Goal: Task Accomplishment & Management: Manage account settings

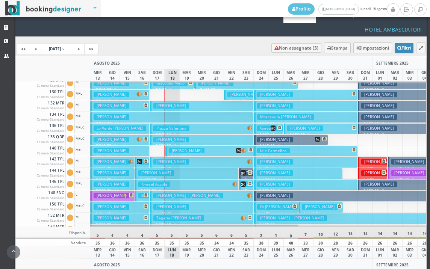
scroll to position [38, 0]
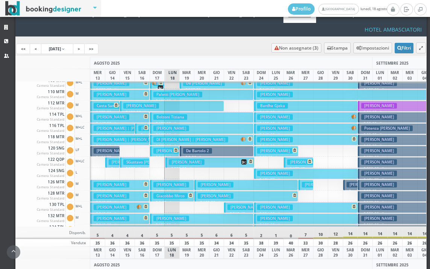
click at [179, 193] on h3 "Giacobbo Mirco" at bounding box center [170, 196] width 34 height 6
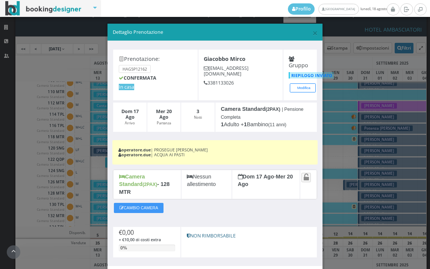
scroll to position [39, 0]
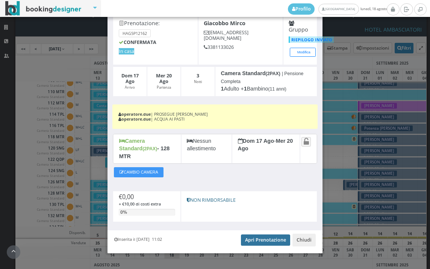
click at [251, 234] on link "Apri Prenotazione" at bounding box center [265, 239] width 49 height 11
click at [271, 234] on link "Apri Prenotazione" at bounding box center [265, 239] width 49 height 11
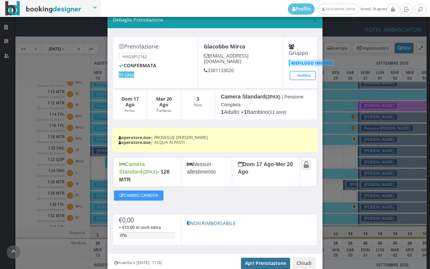
scroll to position [0, 0]
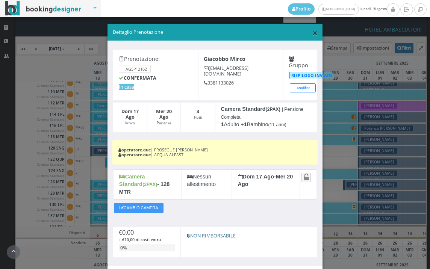
click at [312, 33] on span "×" at bounding box center [314, 32] width 5 height 13
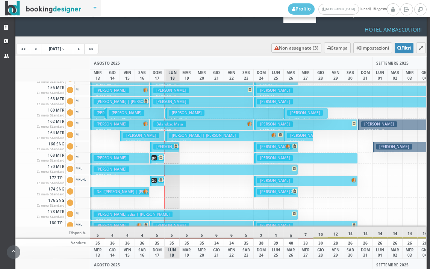
scroll to position [338, 0]
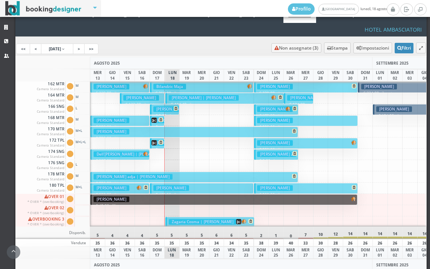
click at [187, 127] on button "Bonometti Nicola € 725.00 21 notti 1 Adulto + 1 Bambino (5 anni)" at bounding box center [193, 132] width 207 height 11
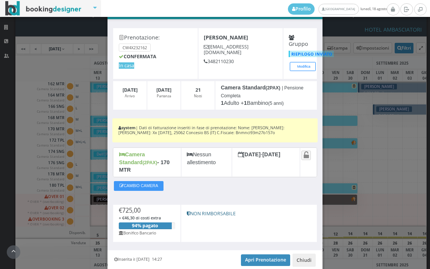
scroll to position [47, 0]
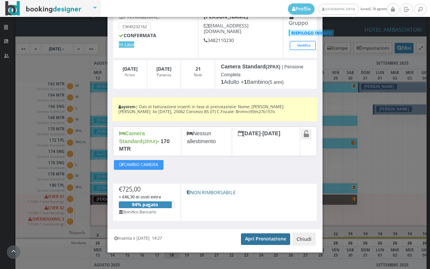
click at [249, 236] on link "Apri Prenotazione" at bounding box center [265, 238] width 49 height 11
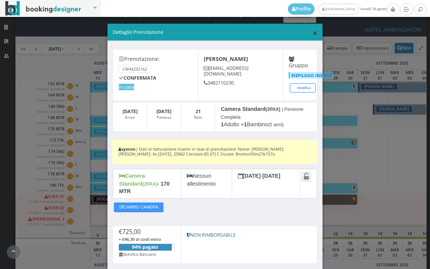
click at [312, 34] on span "×" at bounding box center [314, 32] width 5 height 13
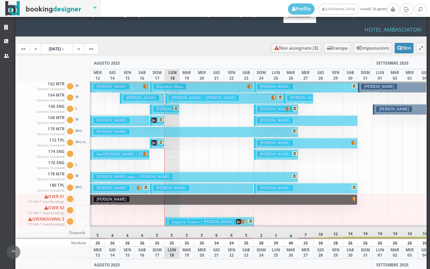
click at [194, 172] on button "lingane adja | Bonometti Nicola € 725.00 21 notti 1 Adulto + 1 Bambino (8 anni)" at bounding box center [193, 177] width 207 height 11
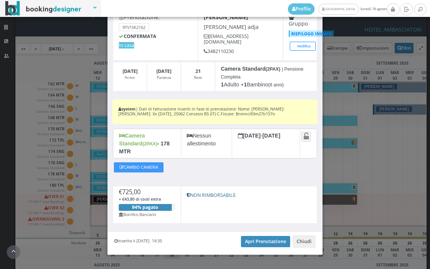
scroll to position [47, 0]
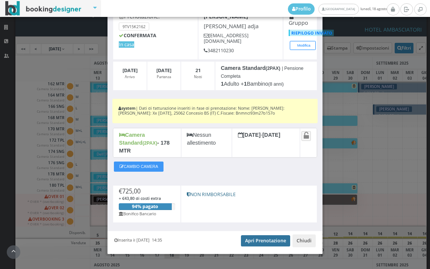
click at [252, 235] on link "Apri Prenotazione" at bounding box center [265, 240] width 49 height 11
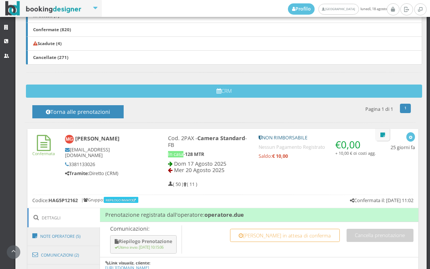
scroll to position [209, 0]
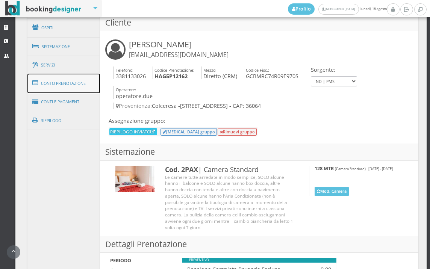
click at [88, 79] on link "Conto Prenotazione" at bounding box center [63, 84] width 73 height 20
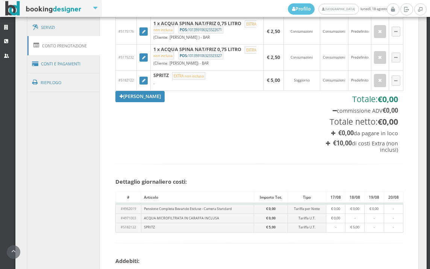
scroll to position [418, 0]
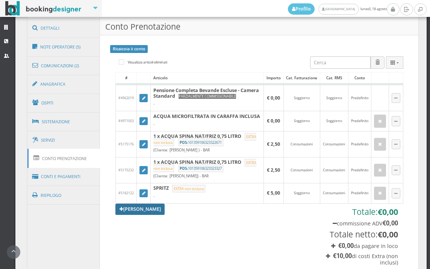
click at [122, 215] on link "[PERSON_NAME]" at bounding box center [140, 209] width 50 height 11
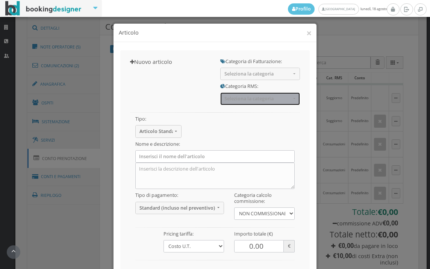
click at [235, 99] on span "Seleziona la categoria" at bounding box center [257, 99] width 67 height 6
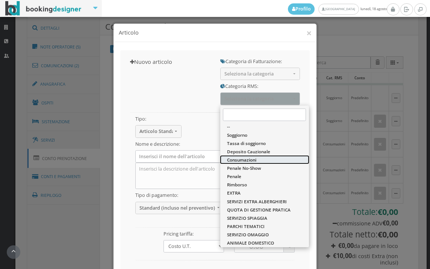
click at [248, 159] on span "Consumazioni" at bounding box center [241, 160] width 29 height 6
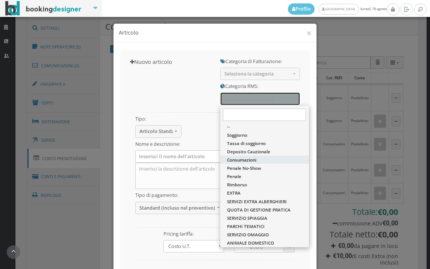
select select "36"
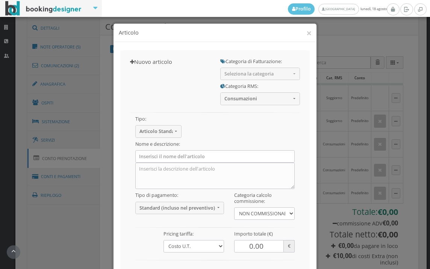
click at [235, 64] on h5 "Categoria di Fatturazione:" at bounding box center [260, 62] width 80 height 6
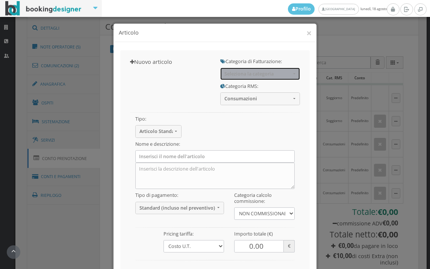
click at [232, 79] on button "Seleziona la categoria" at bounding box center [260, 74] width 80 height 12
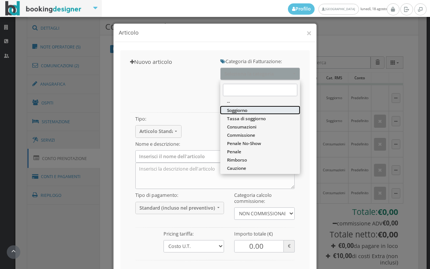
click at [228, 109] on span "Soggiorno" at bounding box center [237, 110] width 20 height 6
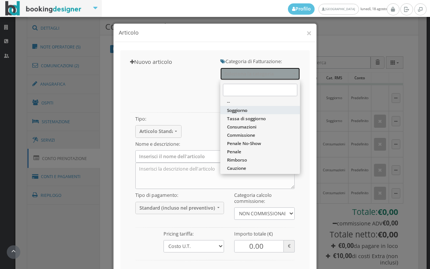
select select "1"
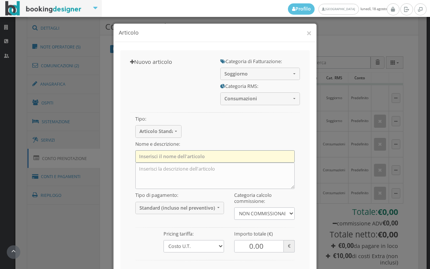
click at [163, 160] on input "text" at bounding box center [215, 156] width 160 height 12
type input "SPRITZ"
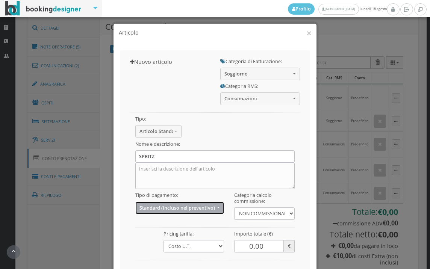
click at [174, 212] on button "Standard (incluso nel preventivo)" at bounding box center [179, 208] width 89 height 12
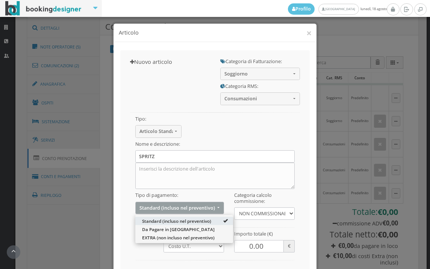
click at [171, 243] on div "Standard (incluso nel preventivo) Da Pagare in Loco EXTRA (non incluso nel prev…" at bounding box center [184, 229] width 98 height 28
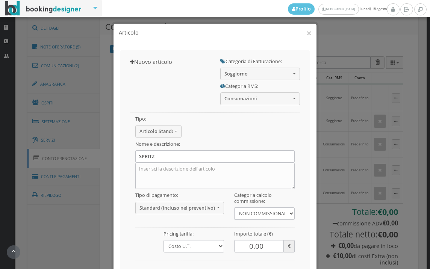
click at [171, 214] on div "Tipo: Articolo Standard Articolo Standard Sconto Tassa Seleziona il tipo di art…" at bounding box center [215, 194] width 180 height 178
click at [172, 211] on button "Standard (incluso nel preventivo)" at bounding box center [179, 208] width 89 height 12
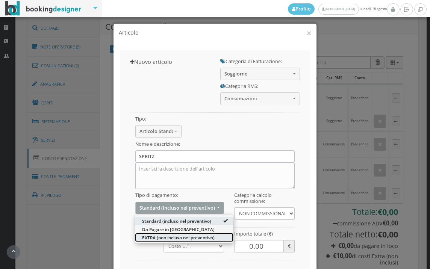
click at [172, 239] on span "EXTRA (non incluso nel preventivo)" at bounding box center [178, 237] width 73 height 6
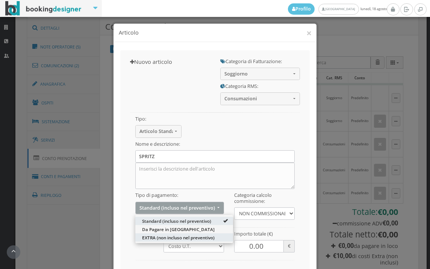
select select "2"
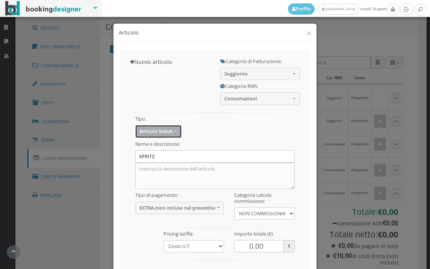
click at [154, 134] on span "Articolo Standard" at bounding box center [155, 132] width 33 height 6
click at [164, 107] on div "Tipo: Articolo Standard Articolo Standard Sconto Tassa Seleziona il tipo di art…" at bounding box center [215, 194] width 180 height 178
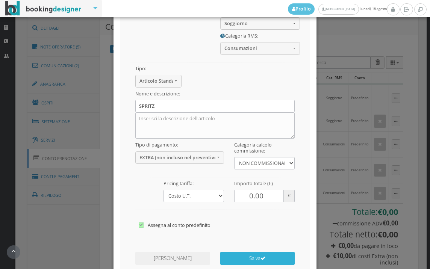
scroll to position [102, 0]
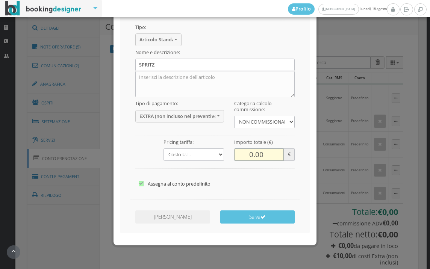
click at [251, 154] on input "0.00" at bounding box center [259, 154] width 50 height 12
type input "5.00"
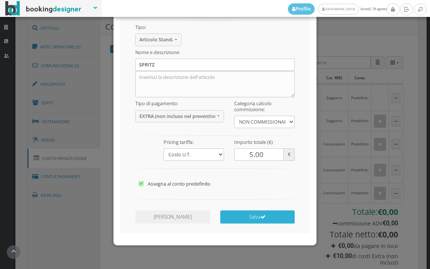
click at [287, 217] on button "Salva" at bounding box center [257, 216] width 75 height 13
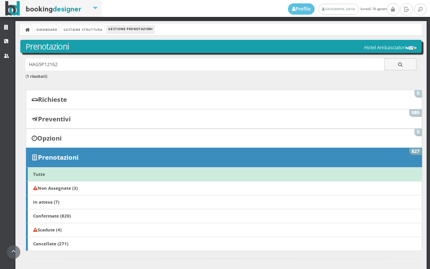
scroll to position [322, 0]
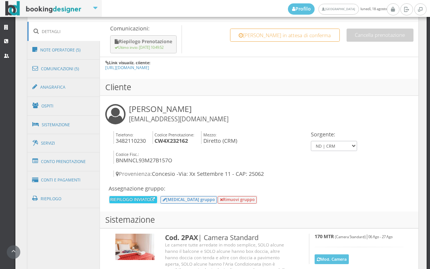
scroll to position [417, 0]
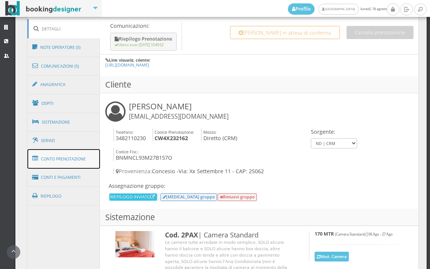
click at [80, 160] on link "Conto Prenotazione" at bounding box center [63, 159] width 73 height 20
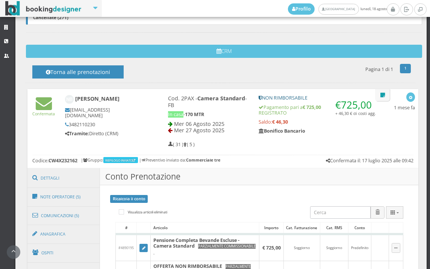
scroll to position [250, 0]
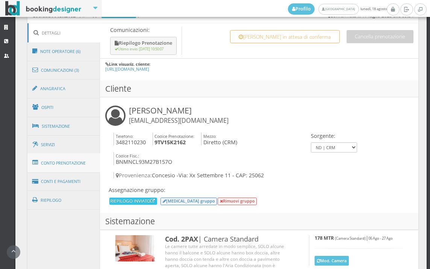
scroll to position [417, 0]
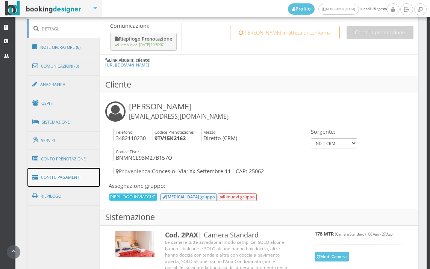
click at [76, 179] on link "Conti e Pagamenti" at bounding box center [63, 177] width 73 height 19
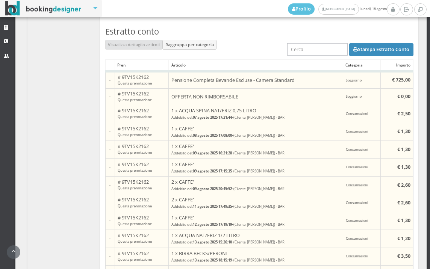
scroll to position [459, 0]
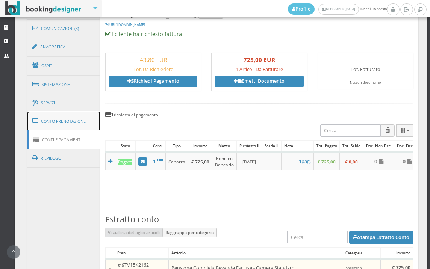
click at [69, 127] on link "Conto Prenotazione" at bounding box center [63, 122] width 73 height 20
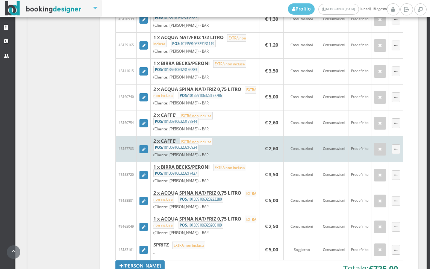
scroll to position [960, 0]
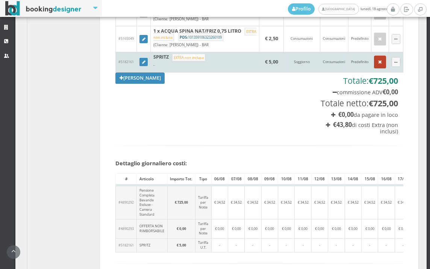
click at [374, 68] on button "button" at bounding box center [380, 62] width 12 height 13
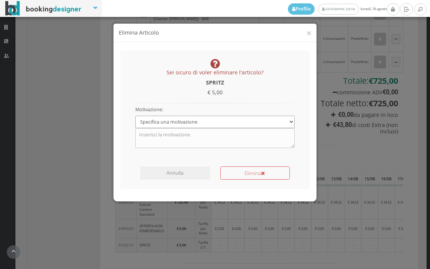
click at [215, 123] on select "Specifica una motivazione Errore di inserimento Ricalcolo del conto Il cliente …" at bounding box center [215, 122] width 160 height 12
select select "1"
click at [135, 116] on select "Specifica una motivazione Errore di inserimento Ricalcolo del conto Il cliente …" at bounding box center [215, 122] width 160 height 12
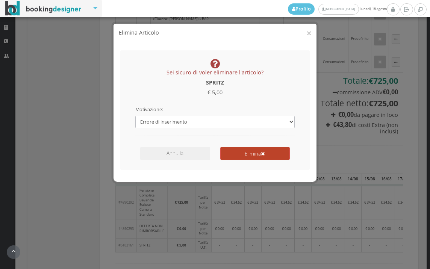
click at [224, 153] on button "Elimina" at bounding box center [255, 153] width 70 height 13
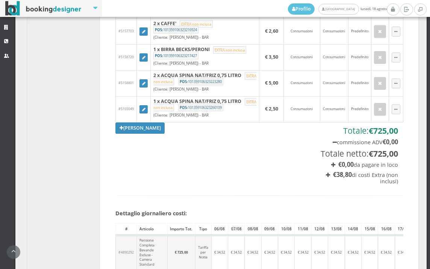
scroll to position [1044, 0]
